Goal: Information Seeking & Learning: Learn about a topic

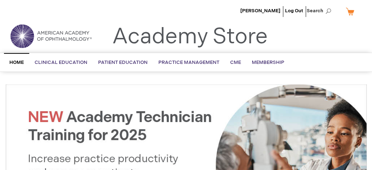
click at [353, 13] on link "My Cart" at bounding box center [352, 11] width 17 height 13
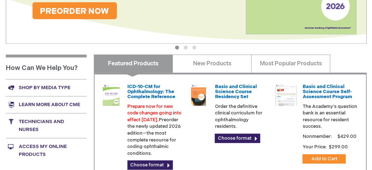
scroll to position [216, 0]
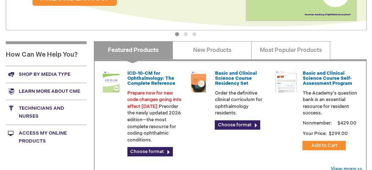
click at [50, 74] on link "Shop by media type" at bounding box center [46, 74] width 81 height 17
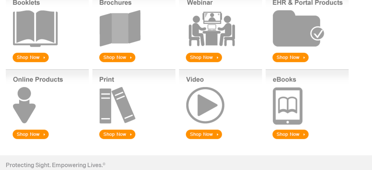
scroll to position [144, 0]
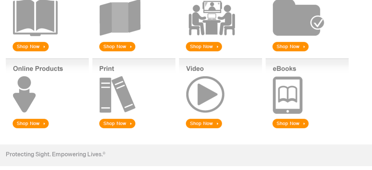
click at [123, 102] on img at bounding box center [133, 93] width 83 height 71
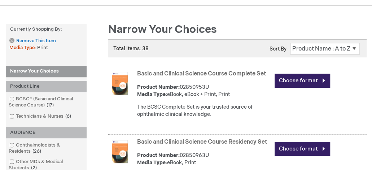
scroll to position [72, 0]
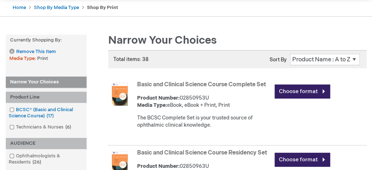
click at [16, 108] on span at bounding box center [16, 110] width 0 height 6
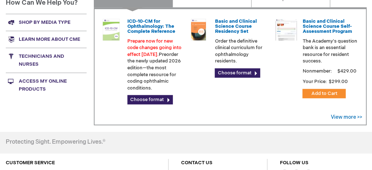
scroll to position [252, 0]
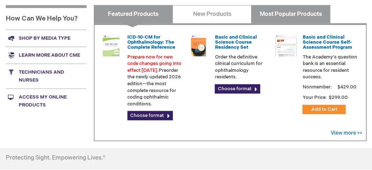
click at [288, 15] on link "Most Popular Products" at bounding box center [290, 14] width 79 height 18
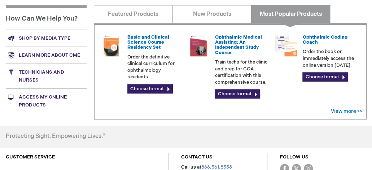
click at [35, 38] on link "Shop by media type" at bounding box center [46, 38] width 81 height 17
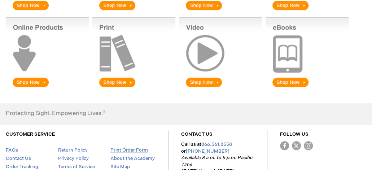
scroll to position [144, 0]
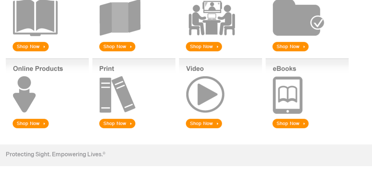
click at [117, 125] on img at bounding box center [133, 93] width 83 height 71
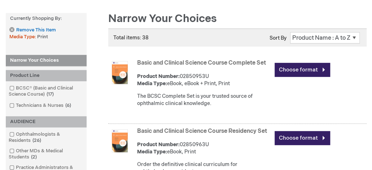
scroll to position [108, 0]
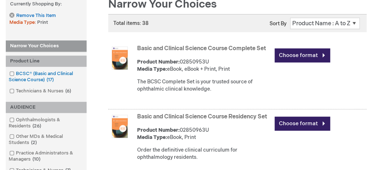
click at [16, 73] on span at bounding box center [16, 74] width 0 height 6
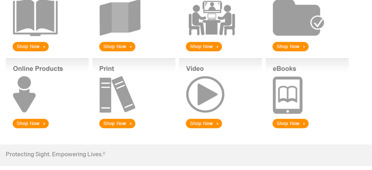
click at [108, 121] on img at bounding box center [133, 93] width 83 height 71
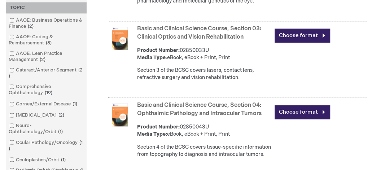
scroll to position [433, 0]
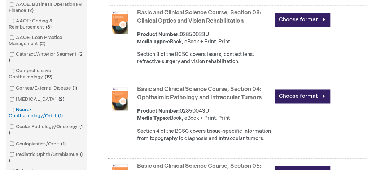
click at [16, 109] on span at bounding box center [16, 110] width 0 height 6
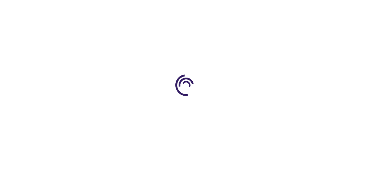
scroll to position [144, 0]
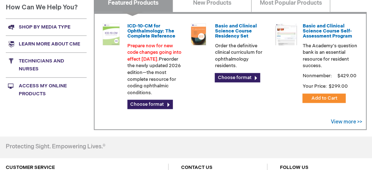
scroll to position [252, 0]
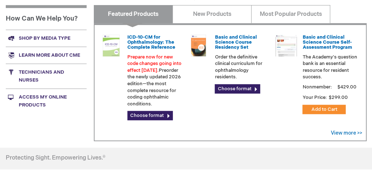
click at [34, 36] on link "Shop by media type" at bounding box center [46, 38] width 81 height 17
